Goal: Information Seeking & Learning: Learn about a topic

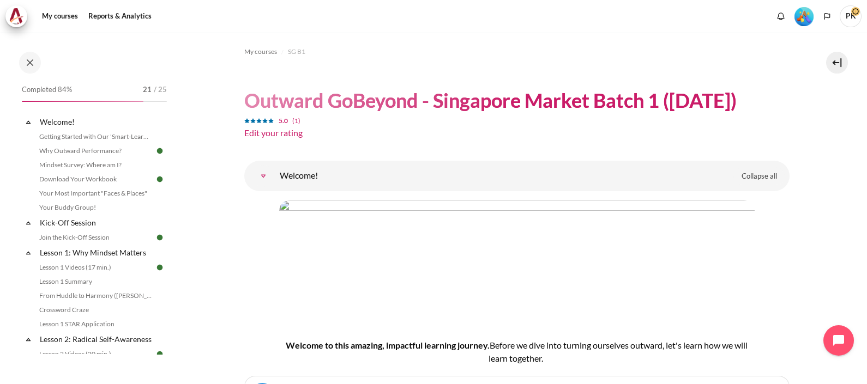
scroll to position [1157, 0]
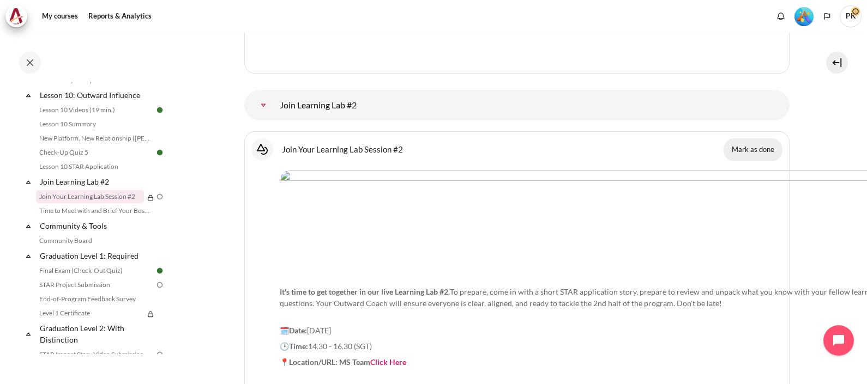
click at [758, 138] on button "Mark as done" at bounding box center [752, 149] width 59 height 23
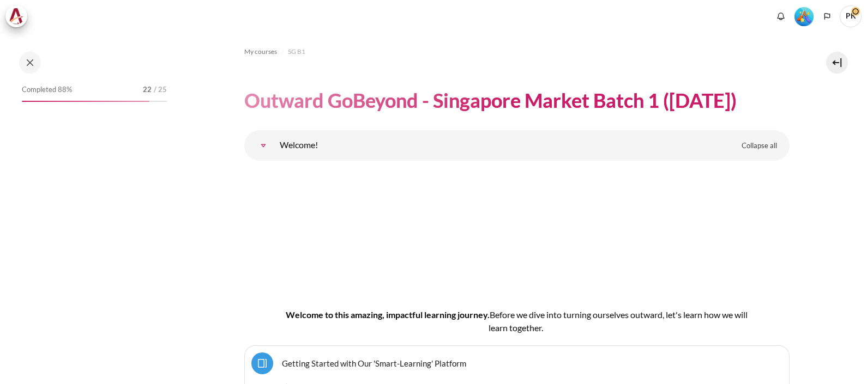
click at [25, 63] on button at bounding box center [30, 63] width 22 height 22
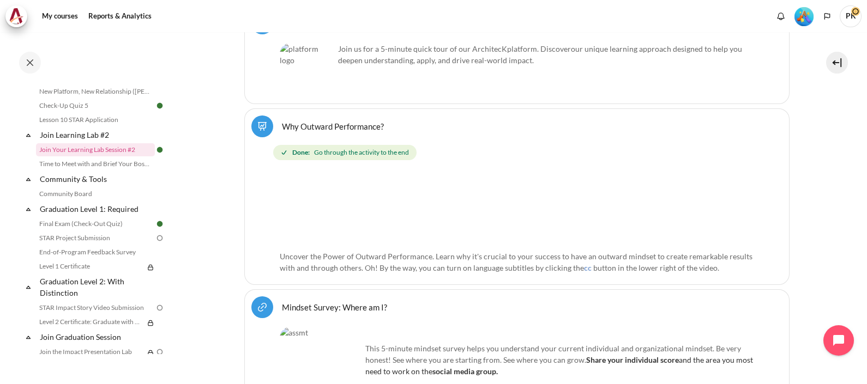
scroll to position [1084, 0]
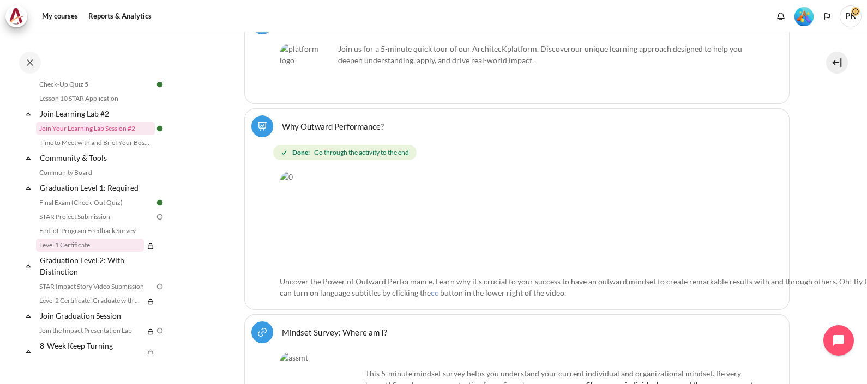
click at [116, 252] on link "Level 1 Certificate" at bounding box center [90, 245] width 108 height 13
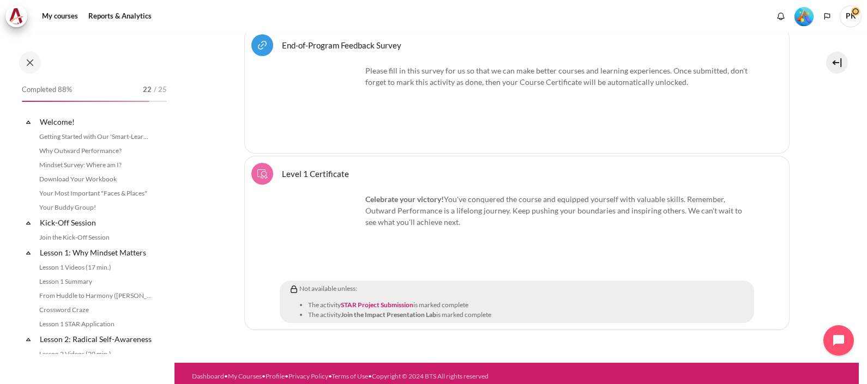
scroll to position [1118, 0]
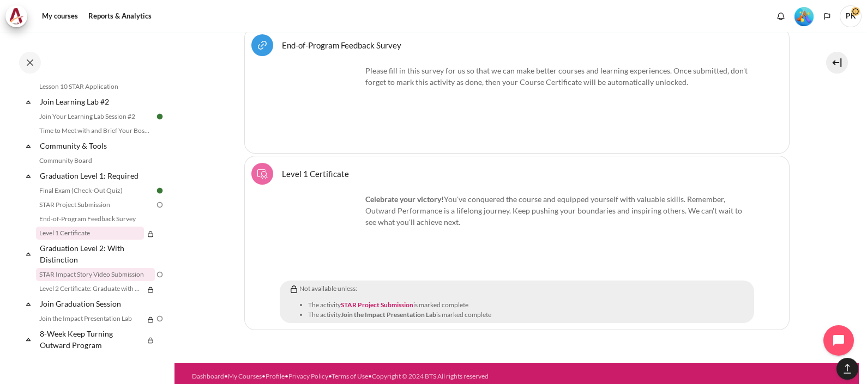
click at [103, 275] on link "STAR Impact Story Video Submission" at bounding box center [95, 274] width 119 height 13
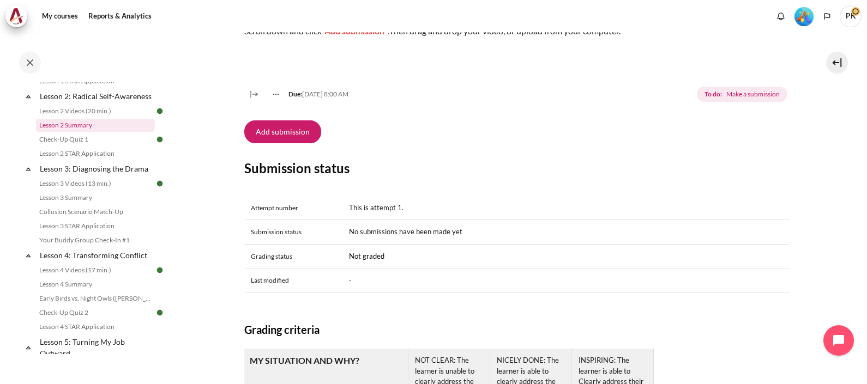
scroll to position [300, 0]
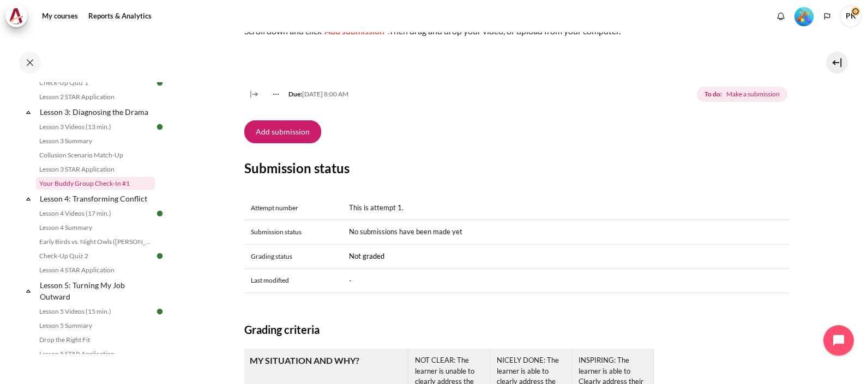
click at [112, 190] on link "Your Buddy Group Check-In #1" at bounding box center [95, 183] width 119 height 13
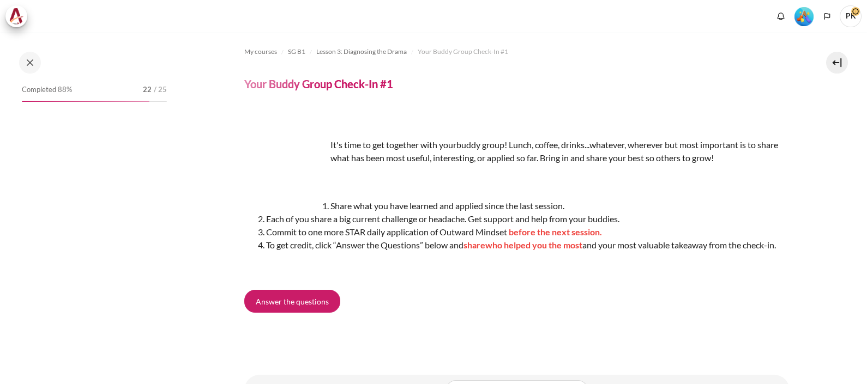
scroll to position [276, 0]
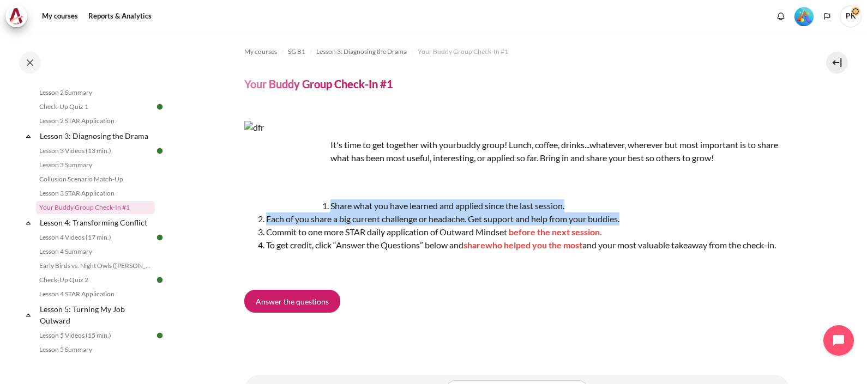
drag, startPoint x: 323, startPoint y: 205, endPoint x: 639, endPoint y: 218, distance: 316.4
click at [639, 218] on ol "Share what you have learned and applied since the last session. Each of you sha…" at bounding box center [516, 226] width 545 height 52
copy ol "Share what you have learned and applied since the last session. Each of you sha…"
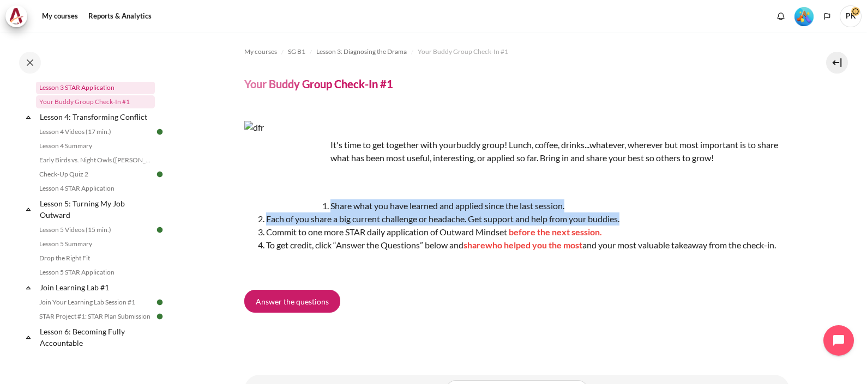
scroll to position [412, 0]
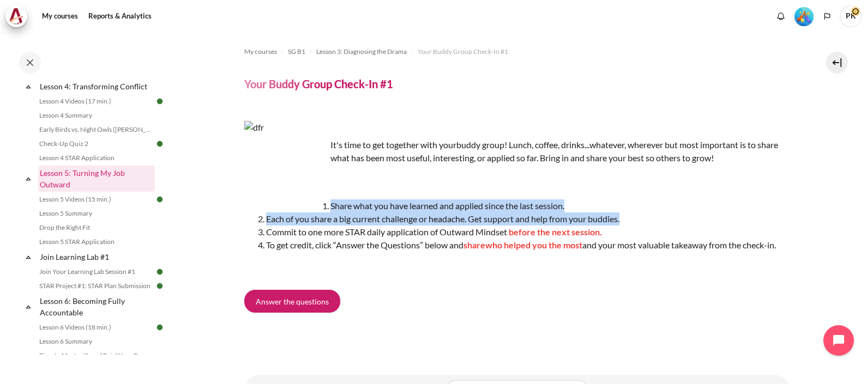
click at [90, 178] on link "Lesson 5: Turning My Job Outward" at bounding box center [96, 179] width 117 height 26
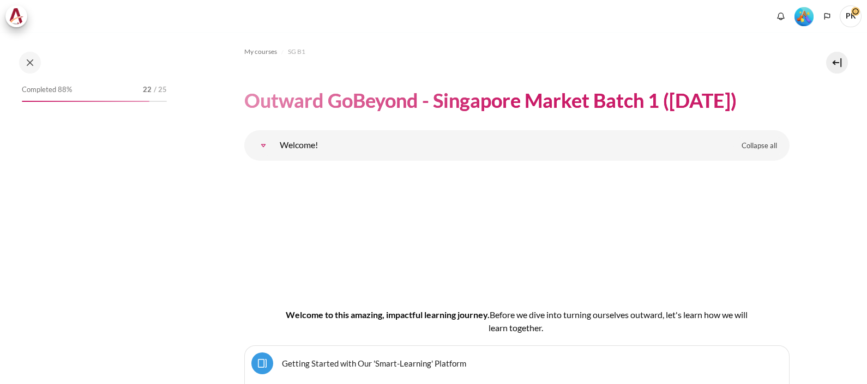
scroll to position [5691, 0]
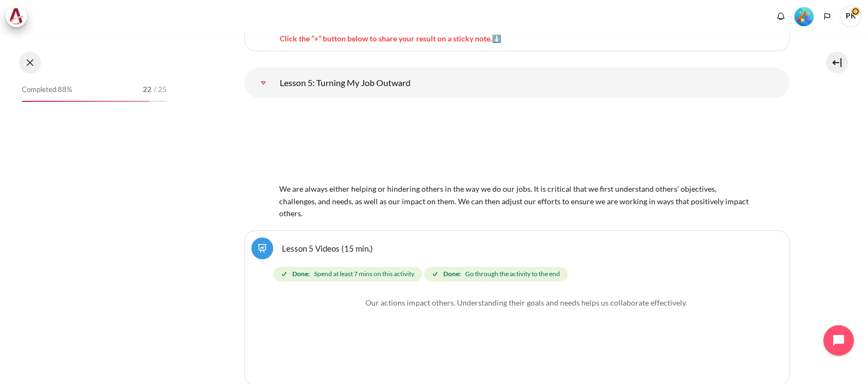
click at [30, 60] on button at bounding box center [30, 63] width 22 height 22
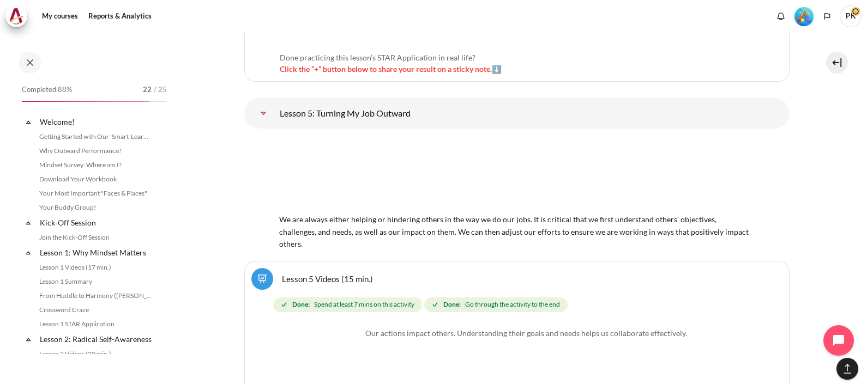
scroll to position [462, 0]
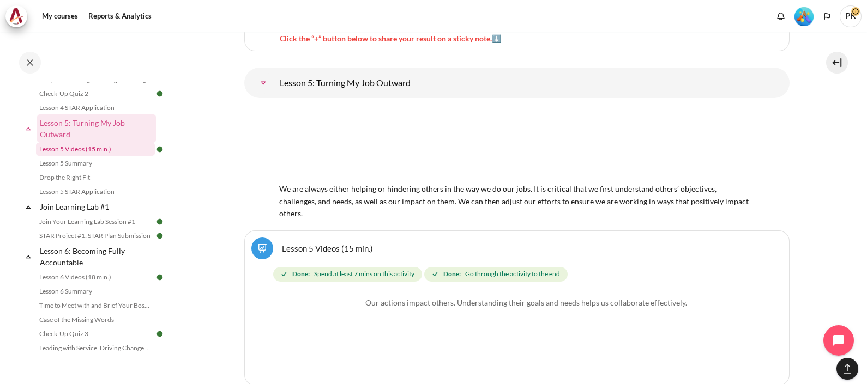
click at [106, 156] on link "Lesson 5 Videos (15 min.)" at bounding box center [95, 149] width 119 height 13
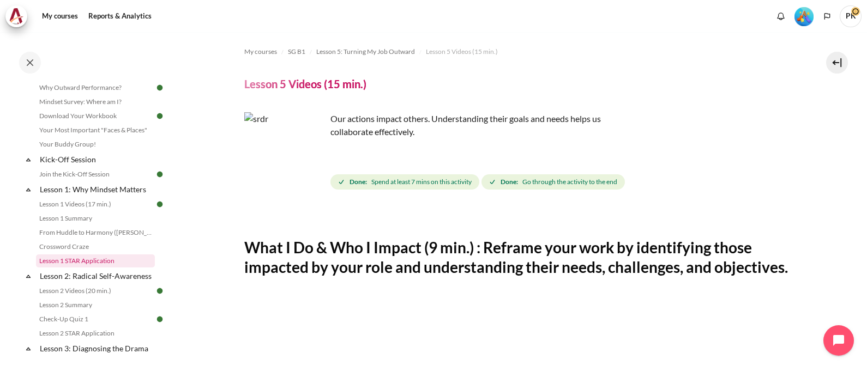
scroll to position [268, 0]
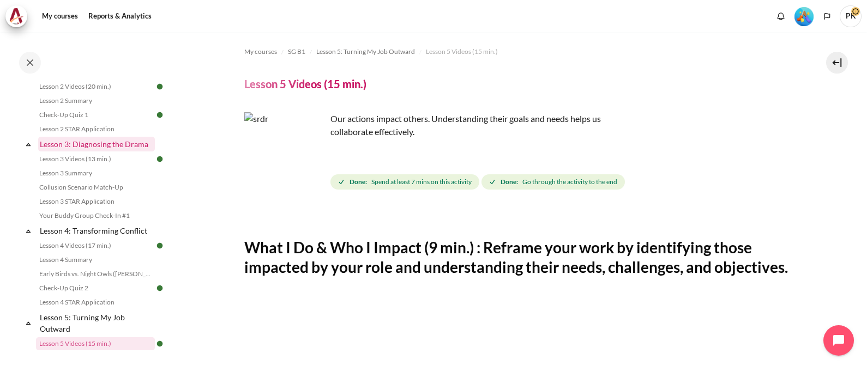
click at [123, 152] on link "Lesson 3: Diagnosing the Drama" at bounding box center [96, 144] width 117 height 15
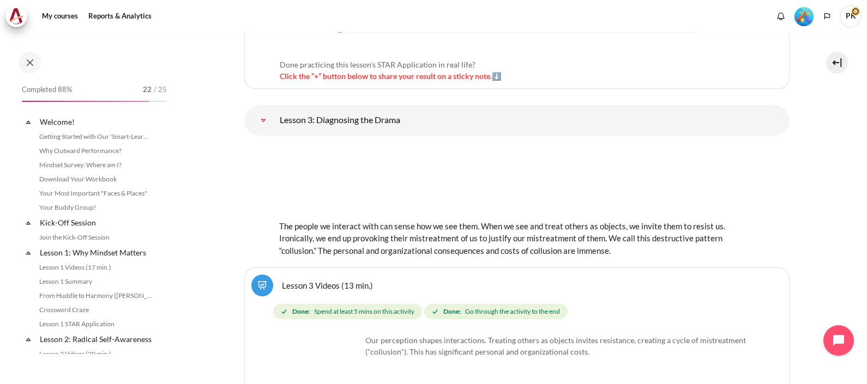
scroll to position [289, 0]
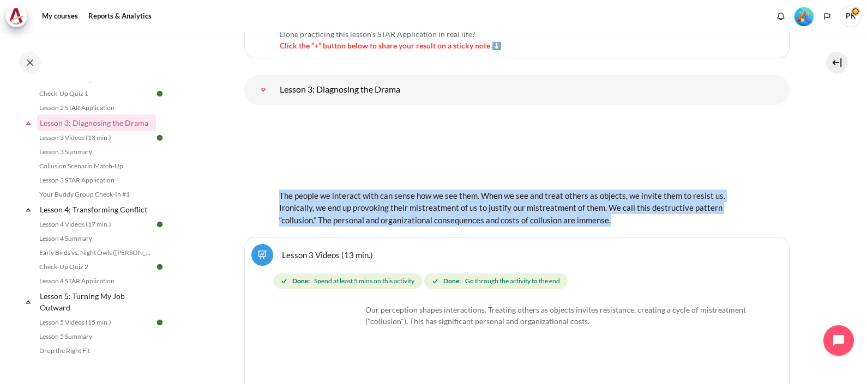
drag, startPoint x: 278, startPoint y: 185, endPoint x: 620, endPoint y: 206, distance: 342.4
click at [620, 206] on div "The people we interact with can sense how we see them. When we see and treat ot…" at bounding box center [516, 170] width 475 height 112
copy div "The people we interact with can sense how we see them. When we see and treat ot…"
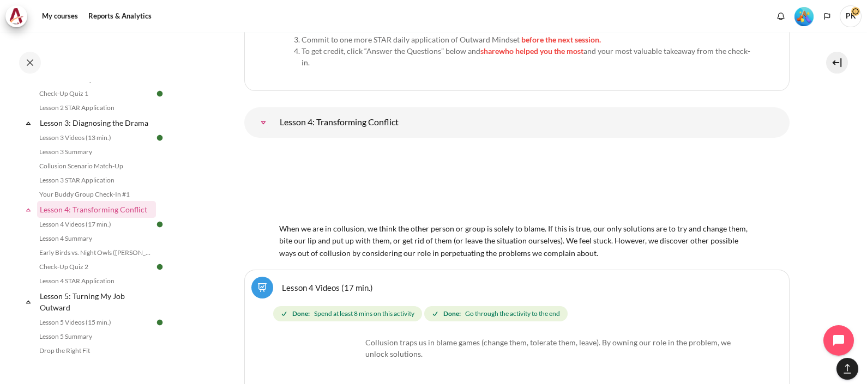
scroll to position [4727, 0]
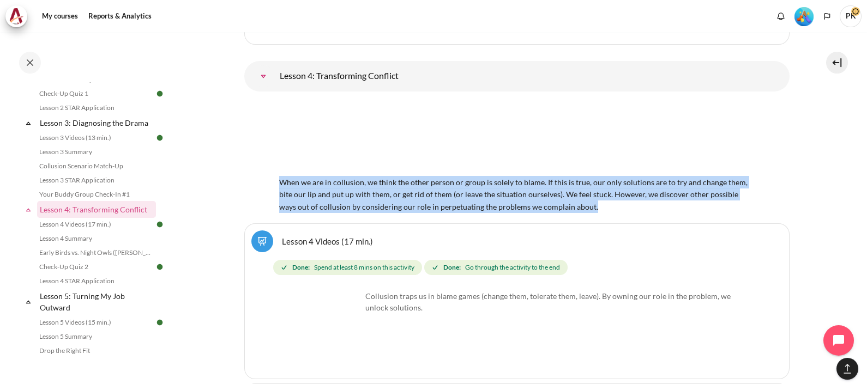
drag, startPoint x: 301, startPoint y: 172, endPoint x: 581, endPoint y: 191, distance: 280.3
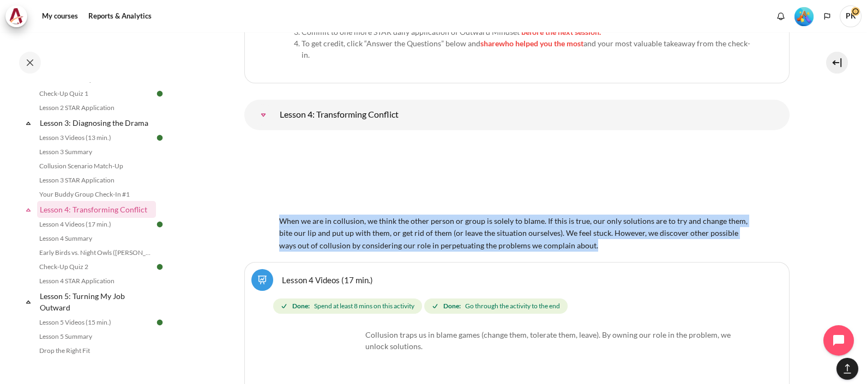
click at [581, 191] on div "When we are in collusion, we think the other person or group is solely to blame…" at bounding box center [516, 195] width 475 height 112
copy span "When we are in collusion, we think the other person or group is solely to blame…"
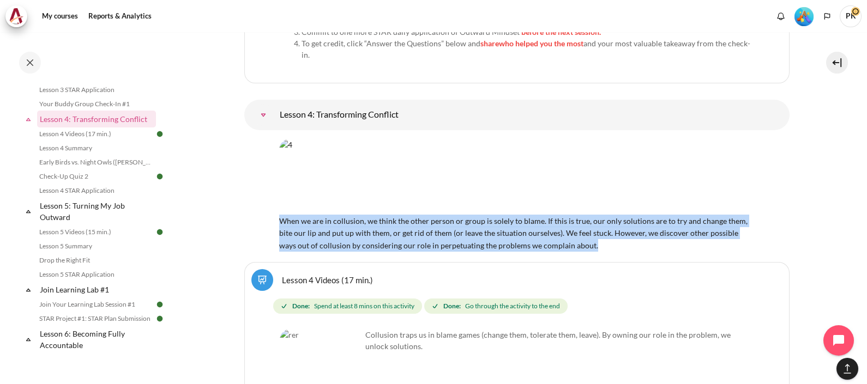
scroll to position [425, 0]
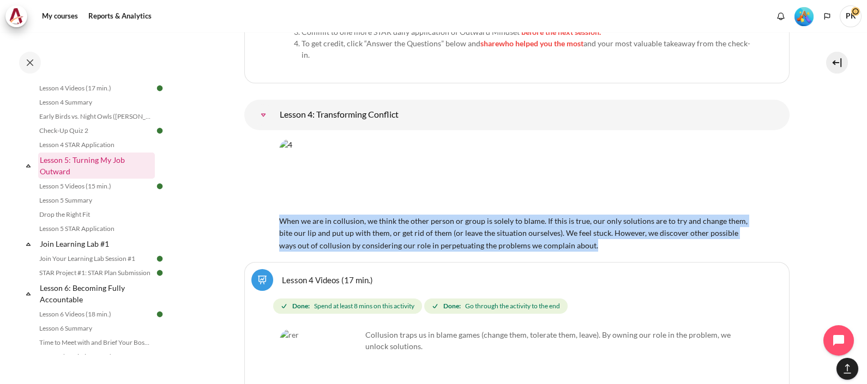
click at [106, 173] on link "Lesson 5: Turning My Job Outward" at bounding box center [96, 166] width 117 height 26
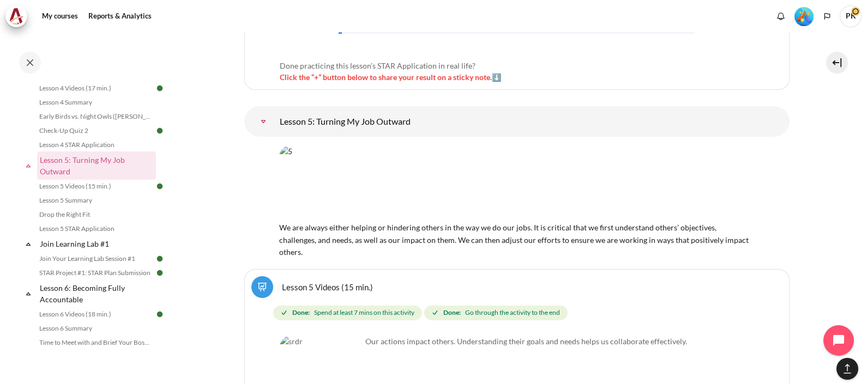
drag, startPoint x: 276, startPoint y: 185, endPoint x: 741, endPoint y: 194, distance: 465.1
click at [741, 194] on div "We are always either helping or hindering others in the way we do our jobs. It …" at bounding box center [516, 202] width 545 height 112
copy span "We are always either helping or hindering others in the way we do our jobs. It …"
click at [109, 193] on link "Lesson 5 Videos (15 min.)" at bounding box center [95, 186] width 119 height 13
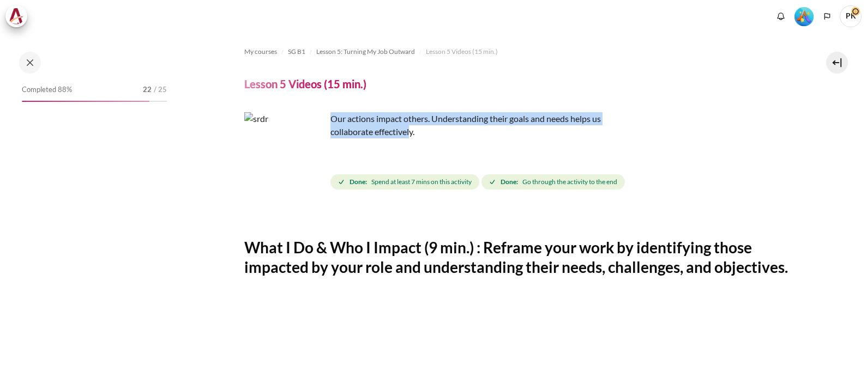
scroll to position [404, 0]
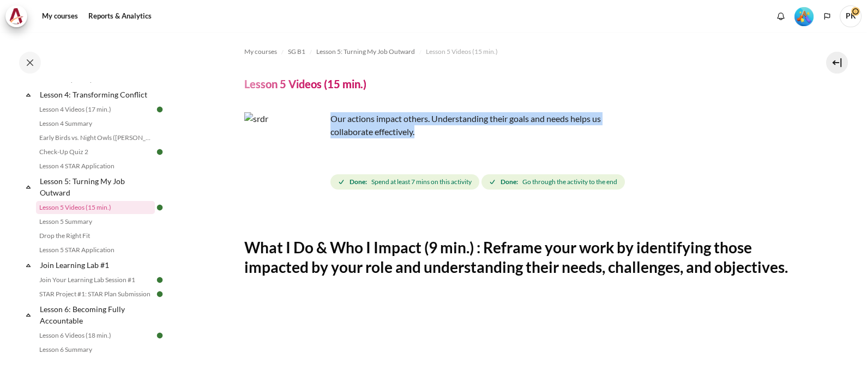
click at [421, 135] on p "Our actions impact others. Understanding their goals and needs helps us collabo…" at bounding box center [435, 125] width 382 height 26
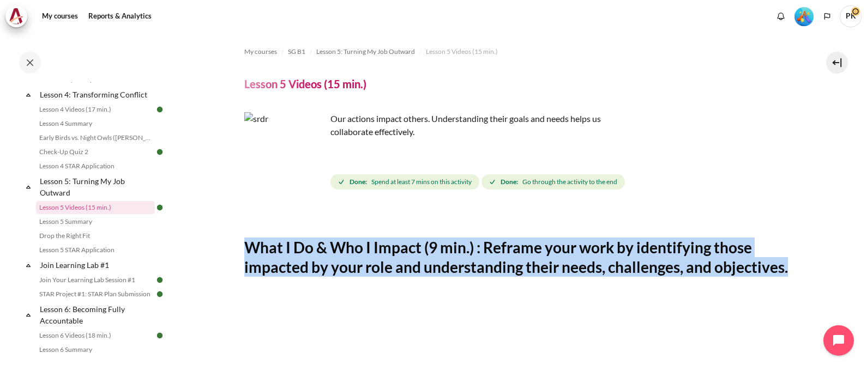
drag, startPoint x: 247, startPoint y: 246, endPoint x: 335, endPoint y: 287, distance: 96.8
click at [335, 277] on h2 "What I Do & Who I Impact (9 min.) : Reframe your work by identifying those impa…" at bounding box center [516, 258] width 545 height 40
copy h2 "What I Do & Who I Impact (9 min.) : Reframe your work by identifying those impa…"
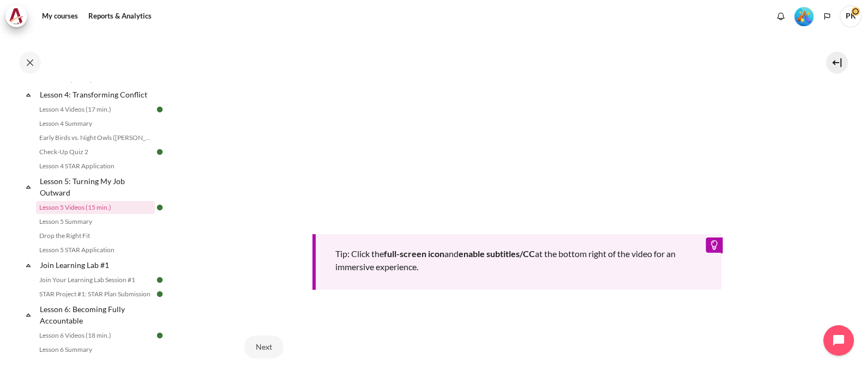
scroll to position [487, 0]
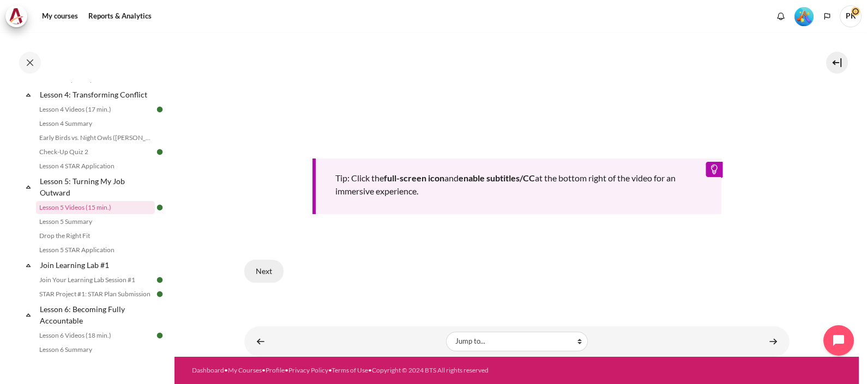
click at [270, 267] on button "Next" at bounding box center [263, 271] width 39 height 23
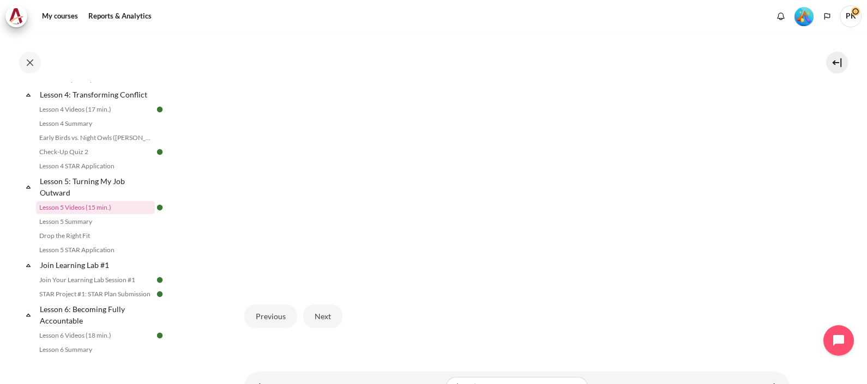
scroll to position [341, 0]
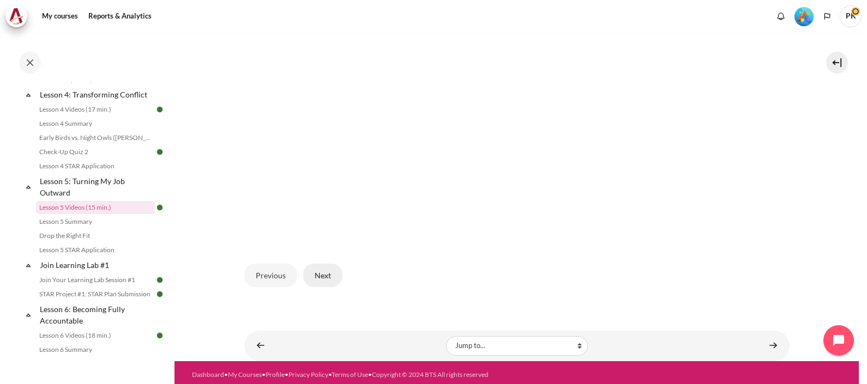
click at [316, 270] on button "Next" at bounding box center [322, 275] width 39 height 23
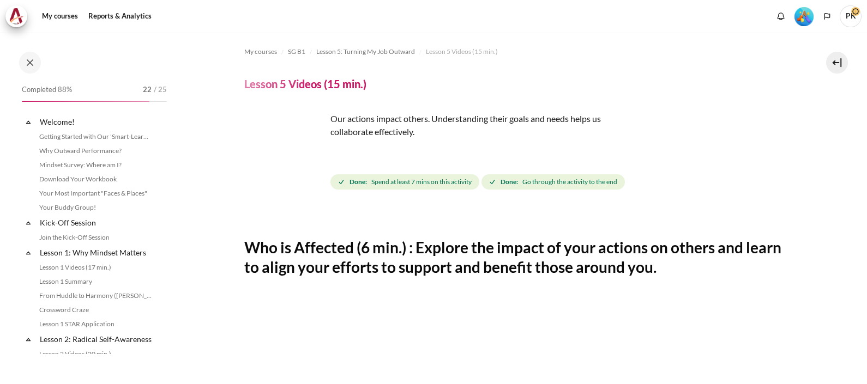
scroll to position [404, 0]
